Goal: Task Accomplishment & Management: Use online tool/utility

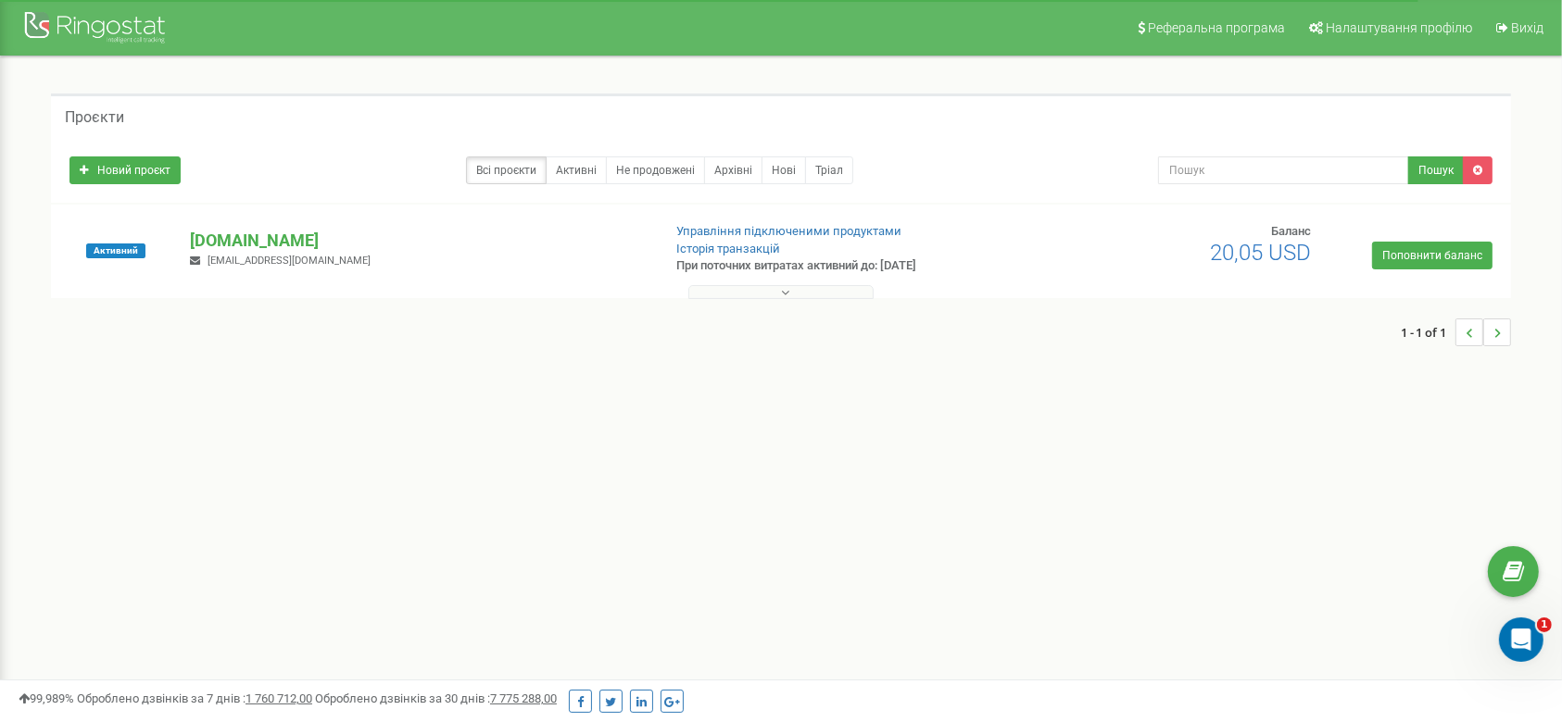
click at [779, 476] on div "Реферальна програма Налаштування профілю Вихід Проєкти Новий проєкт Всі проєкти…" at bounding box center [781, 556] width 1562 height 1112
click at [852, 460] on div "Реферальна програма Налаштування профілю Вихід Проєкти Новий проєкт Всі проєкти…" at bounding box center [781, 556] width 1562 height 1112
click at [945, 697] on div "99,989% Оброблено дзвінків за 7 днів : 1 760 712,00 Оброблено дзвінків за 30 дн…" at bounding box center [781, 701] width 1525 height 23
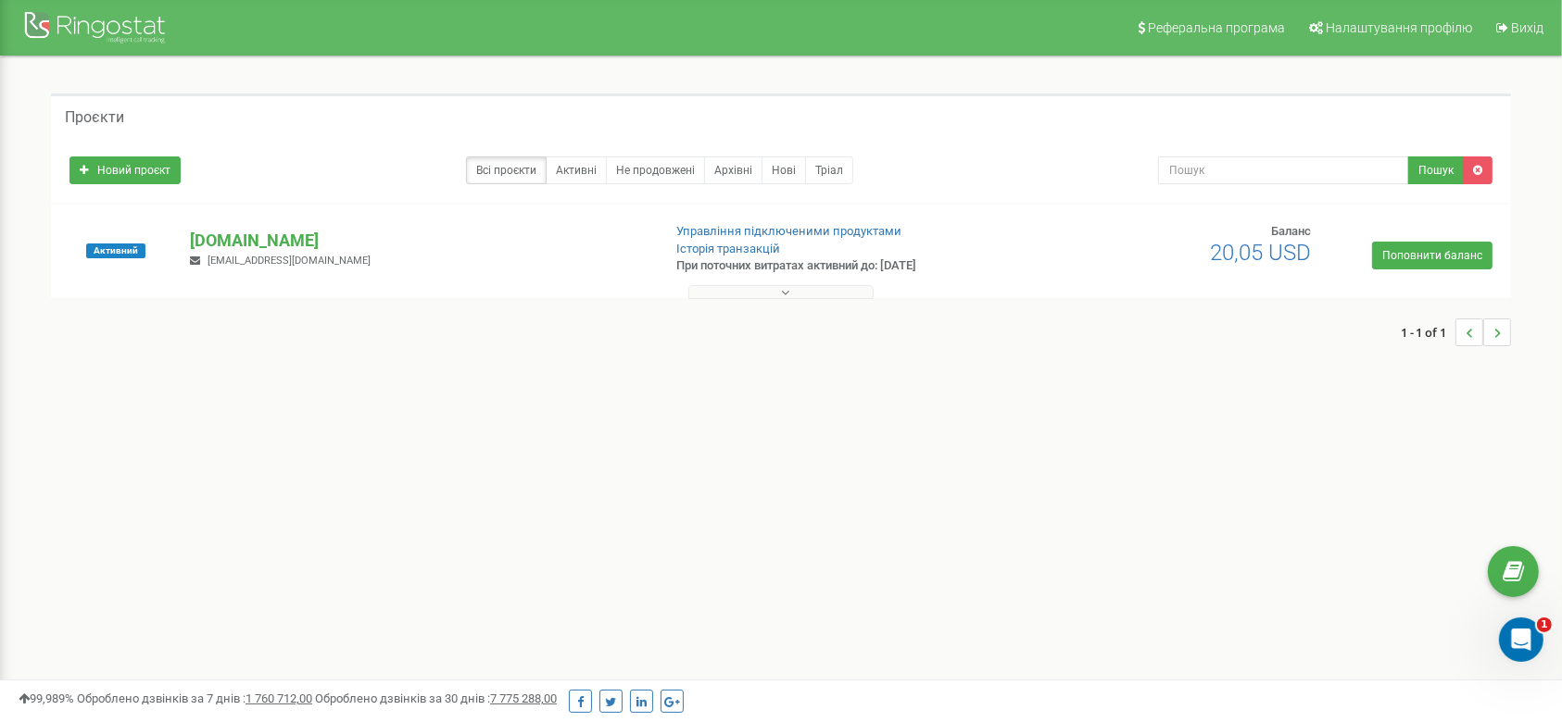
click at [1235, 290] on div at bounding box center [781, 288] width 1451 height 19
click at [916, 142] on div "Новий проєкт Всі проєкти Активні Не продовжені Архівні [GEOGRAPHIC_DATA] Пошук" at bounding box center [781, 170] width 1460 height 65
click at [1060, 138] on div "Новий проєкт Всі проєкти Активні Не продовжені Архівні [GEOGRAPHIC_DATA] Пошук" at bounding box center [781, 170] width 1460 height 65
click at [824, 279] on div at bounding box center [781, 288] width 1451 height 19
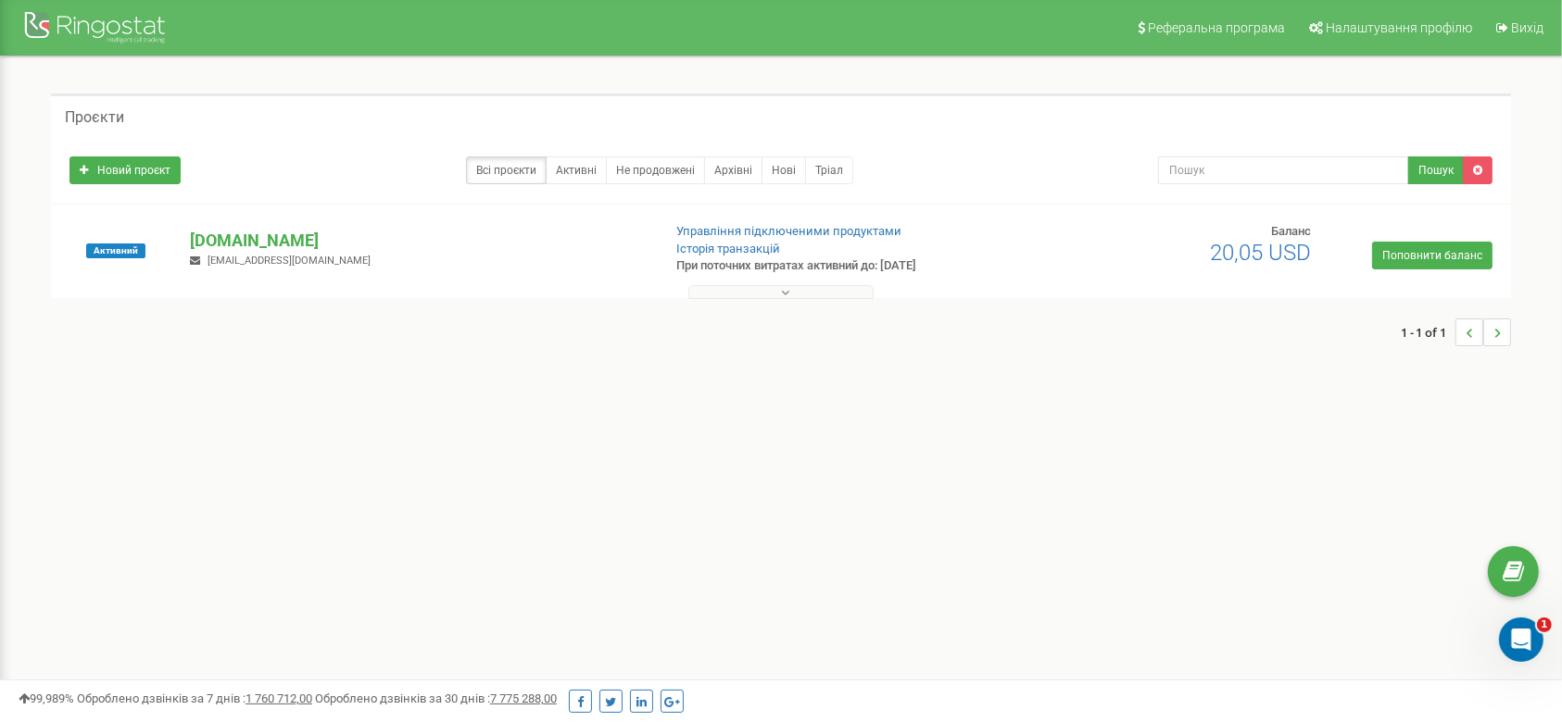
click at [823, 279] on div at bounding box center [781, 288] width 1451 height 19
click at [825, 298] on button at bounding box center [780, 292] width 185 height 14
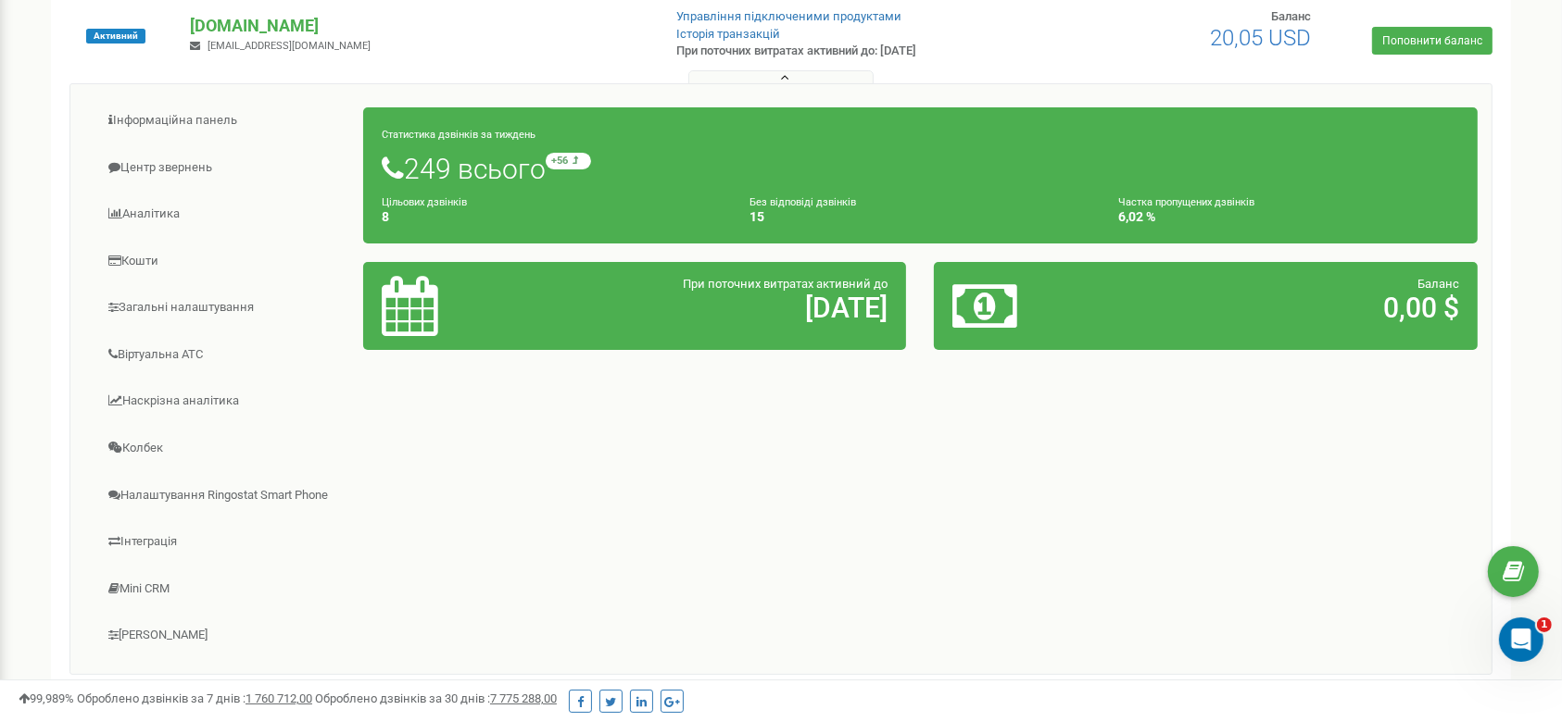
scroll to position [216, 0]
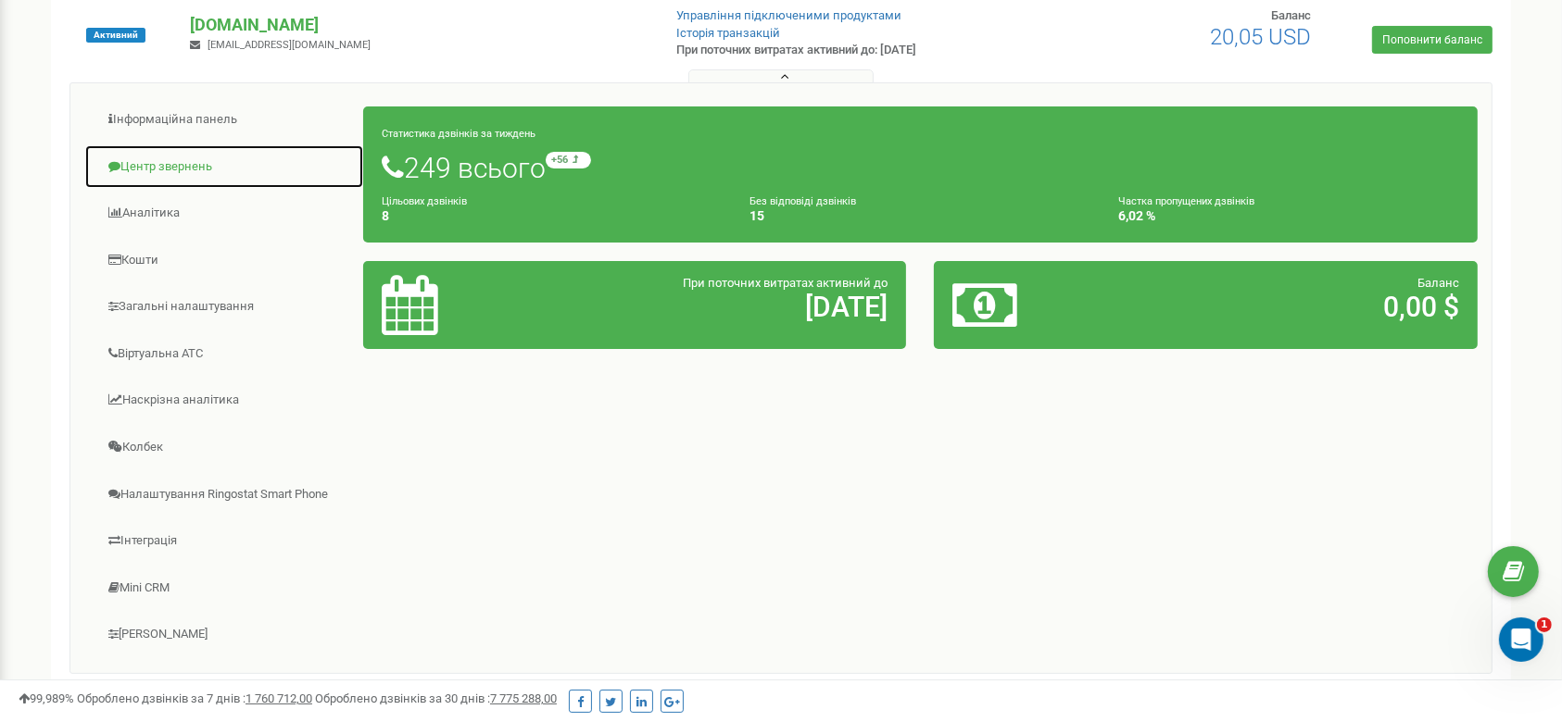
click at [176, 159] on link "Центр звернень" at bounding box center [224, 166] width 280 height 45
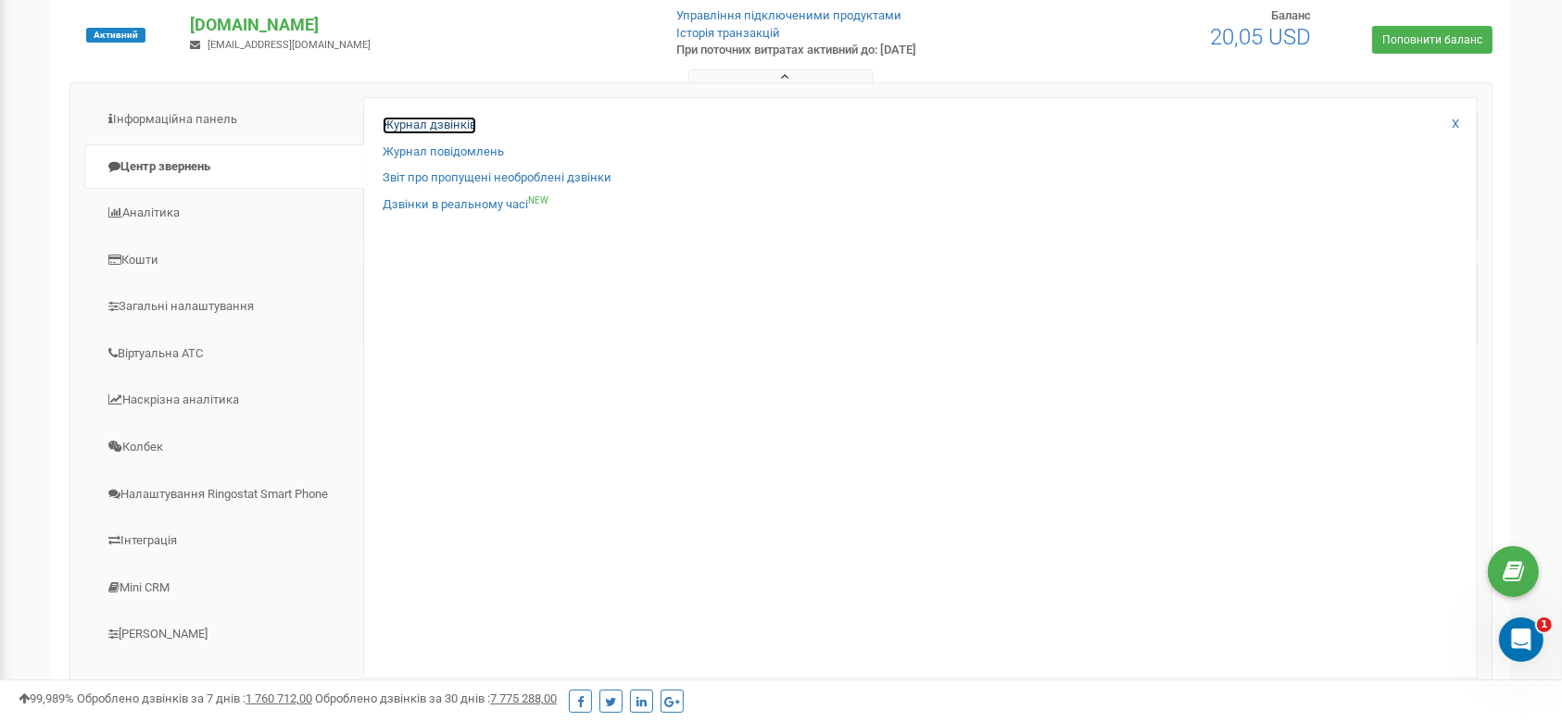
click at [430, 122] on link "Журнал дзвінків" at bounding box center [430, 126] width 94 height 18
